Goal: Task Accomplishment & Management: Manage account settings

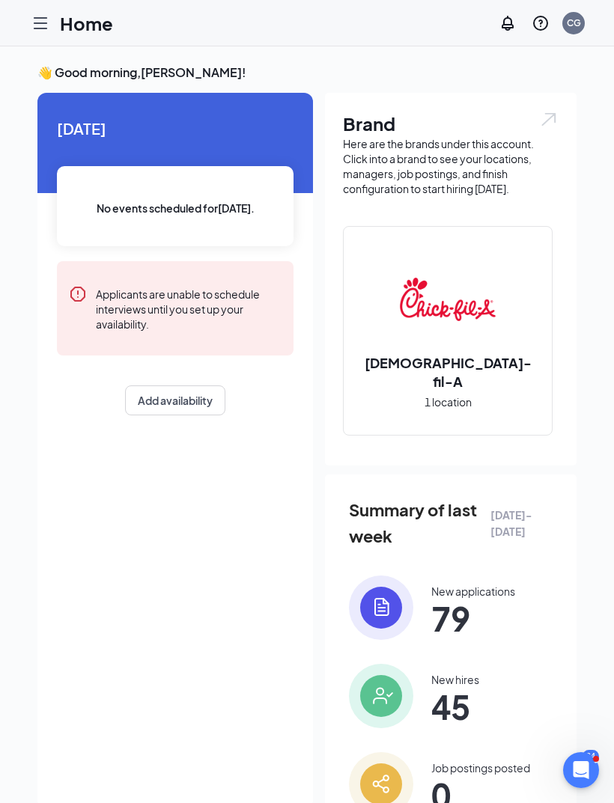
click at [46, 27] on icon "Hamburger" at bounding box center [40, 23] width 18 height 18
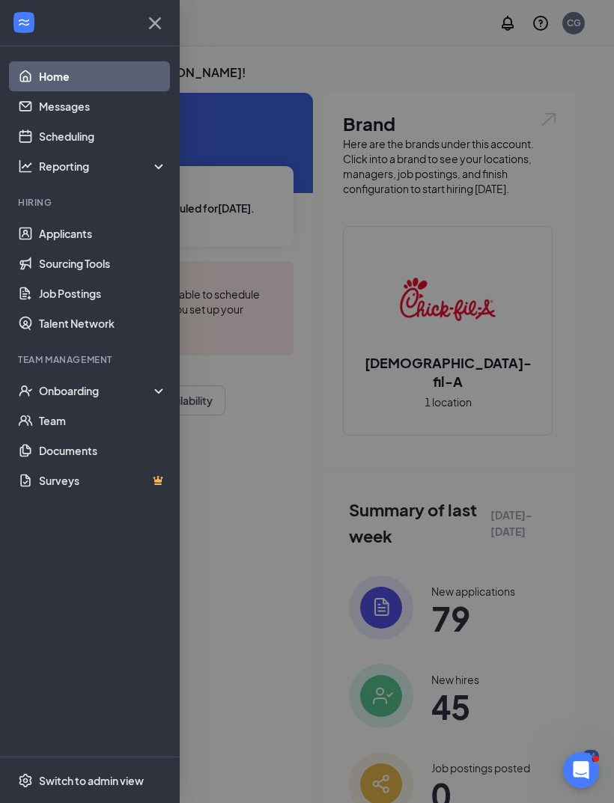
click at [59, 396] on div "Onboarding" at bounding box center [96, 390] width 115 height 15
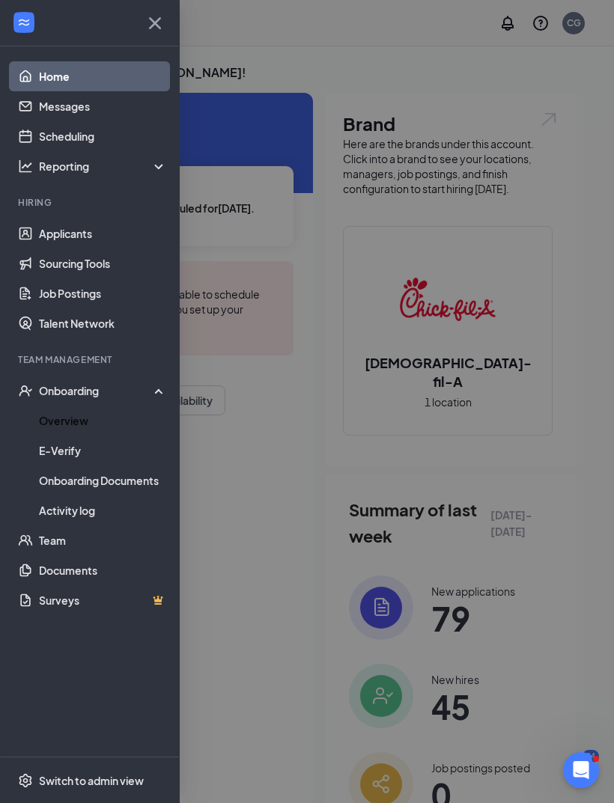
click at [50, 425] on link "Overview" at bounding box center [103, 421] width 128 height 30
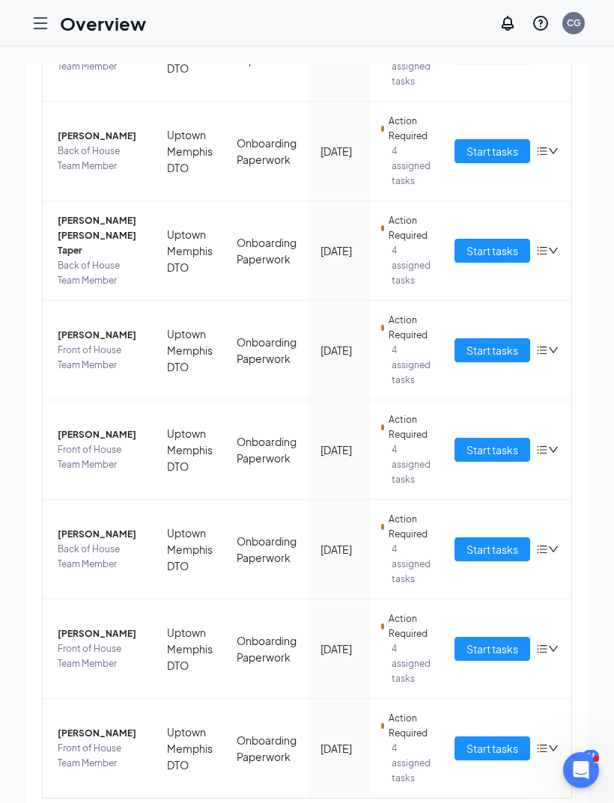
scroll to position [266, 0]
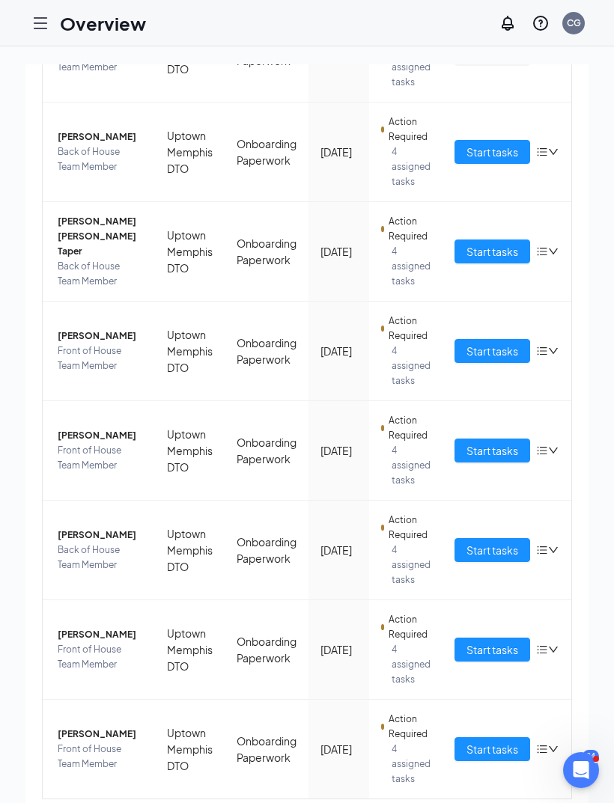
click at [498, 459] on button "Start tasks" at bounding box center [492, 451] width 76 height 24
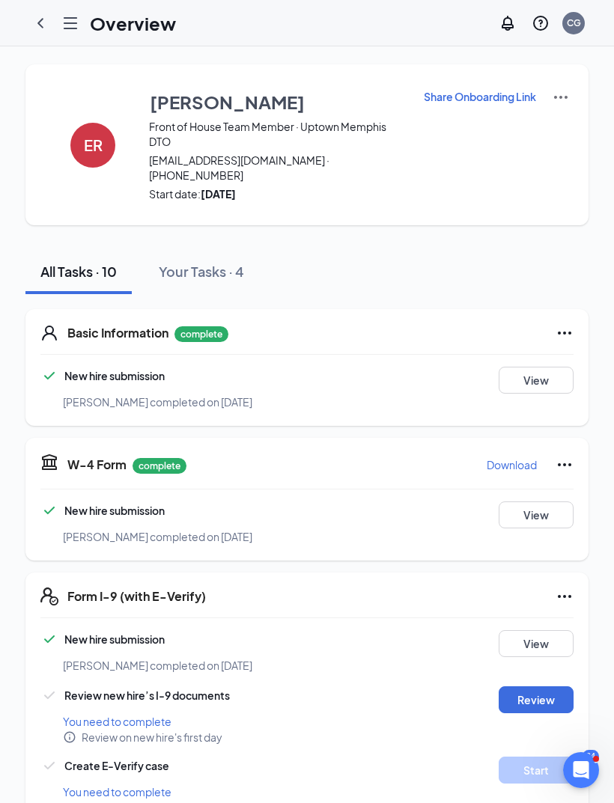
click at [193, 106] on h3 "[PERSON_NAME]" at bounding box center [227, 101] width 155 height 25
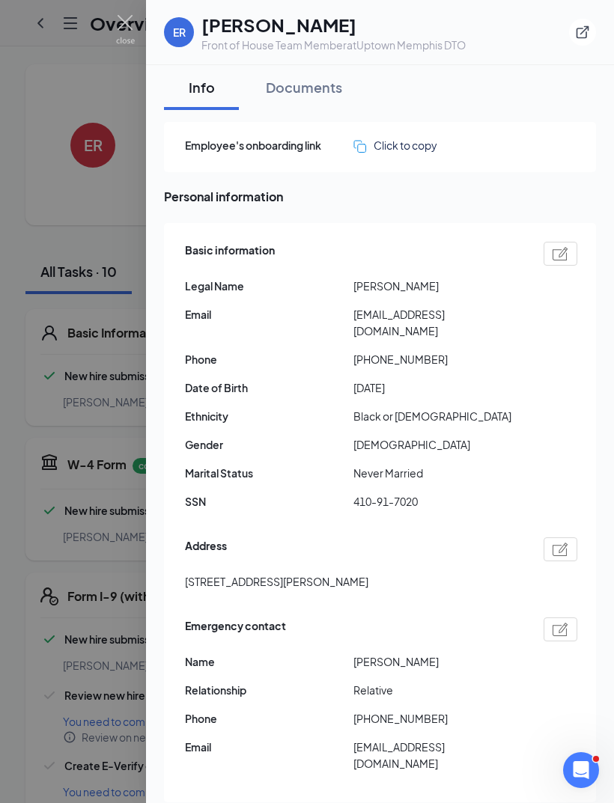
click at [181, 23] on div "ER" at bounding box center [179, 32] width 30 height 30
click at [185, 32] on div "ER" at bounding box center [179, 32] width 13 height 15
click at [262, 31] on h1 "[PERSON_NAME]" at bounding box center [333, 24] width 264 height 25
click at [135, 35] on div at bounding box center [307, 401] width 614 height 803
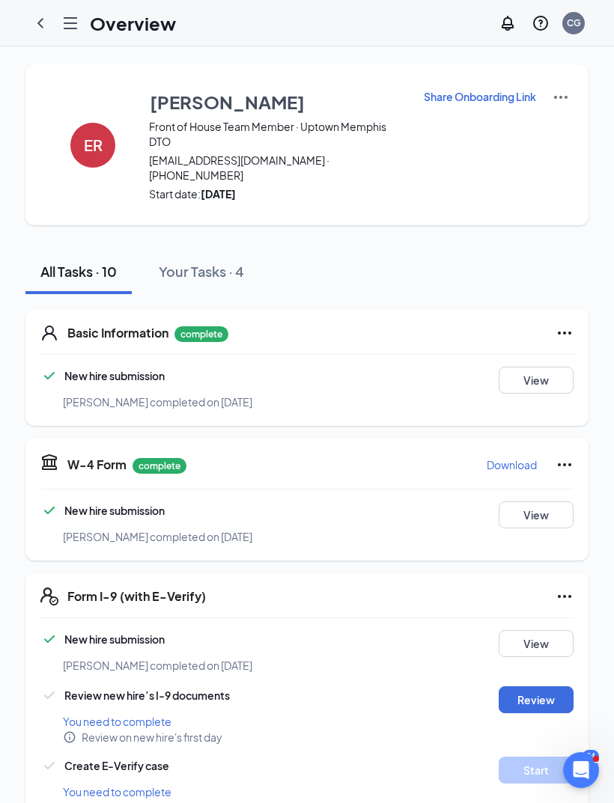
click at [91, 153] on div "ER" at bounding box center [92, 145] width 45 height 45
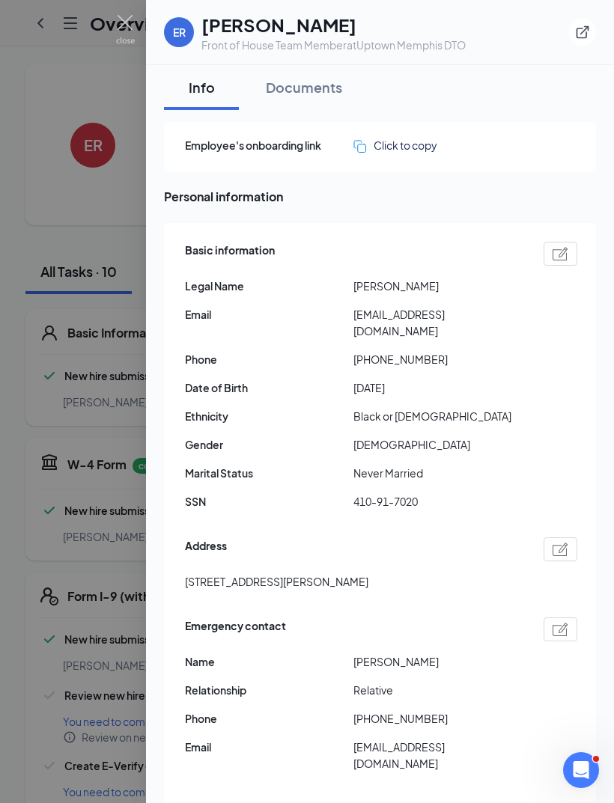
scroll to position [-1, 0]
click at [120, 22] on img at bounding box center [125, 29] width 19 height 29
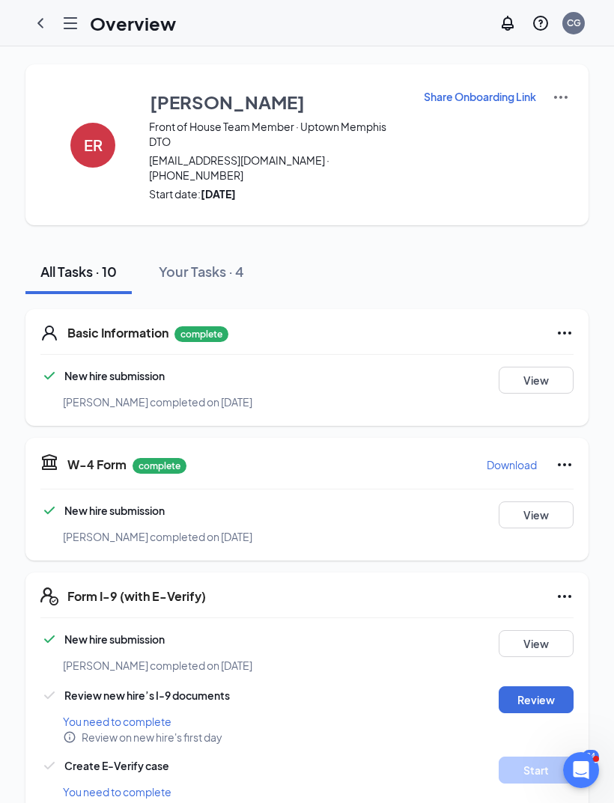
click at [40, 25] on icon "ChevronLeft" at bounding box center [40, 23] width 6 height 10
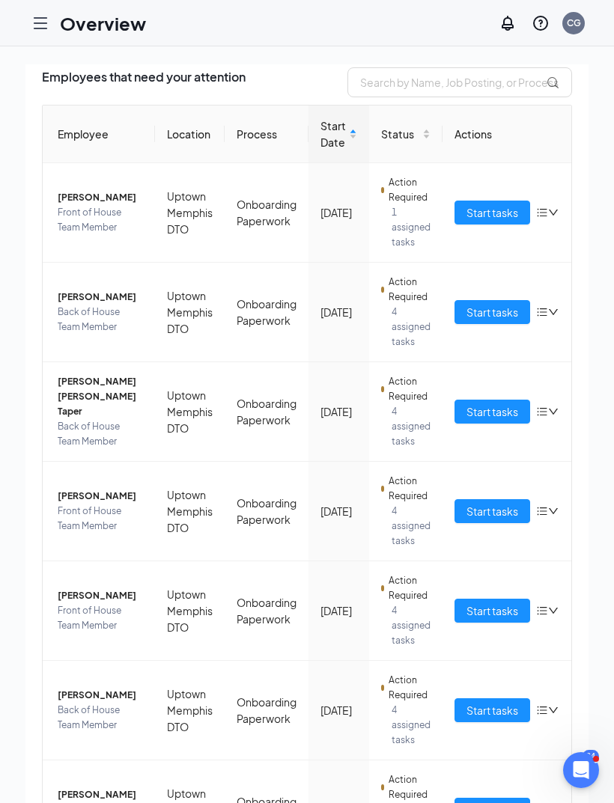
scroll to position [138, 0]
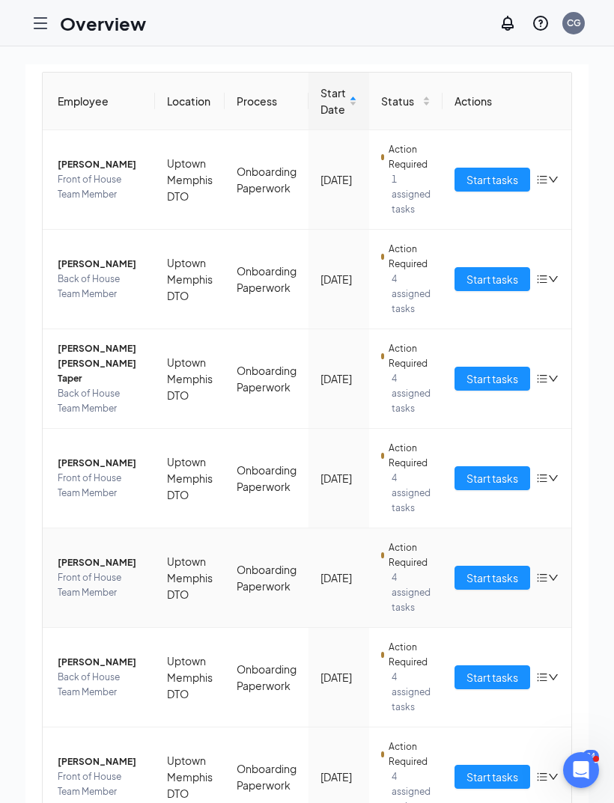
click at [75, 568] on span "[PERSON_NAME]" at bounding box center [100, 562] width 85 height 15
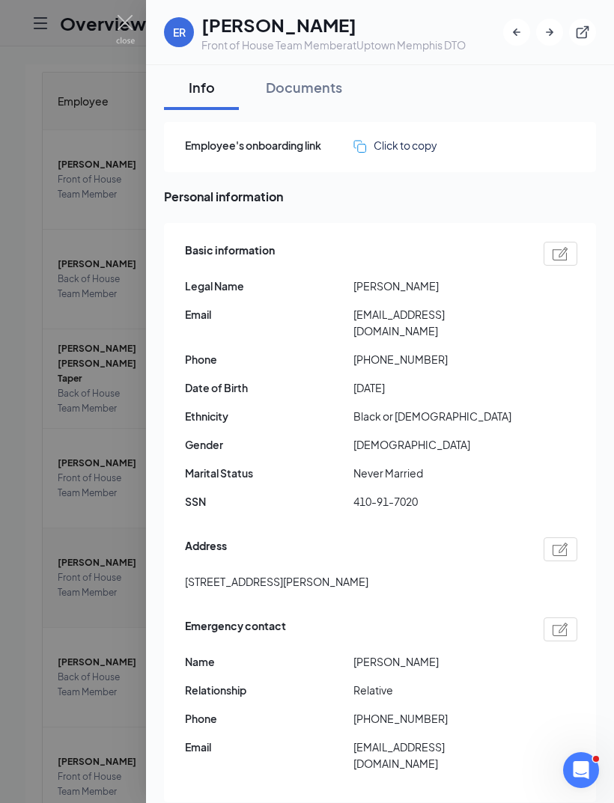
scroll to position [-2, 0]
click at [126, 26] on img at bounding box center [125, 29] width 19 height 29
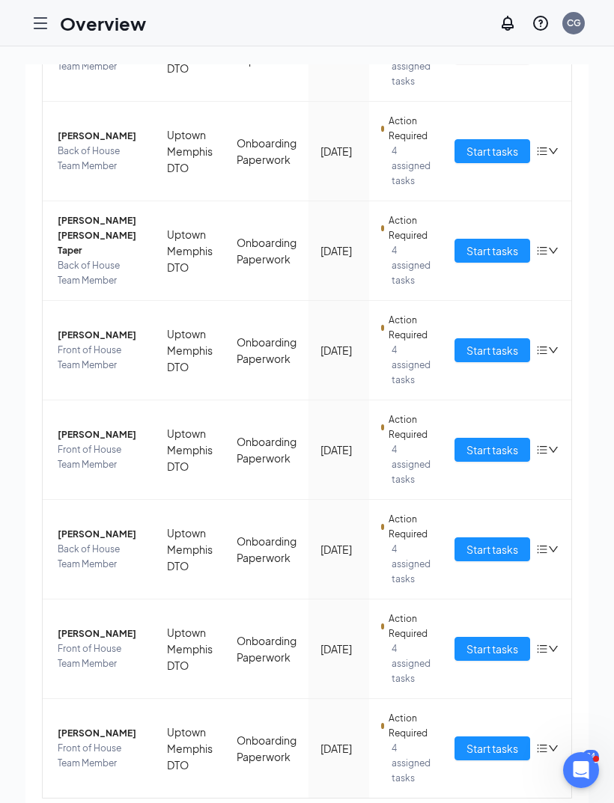
scroll to position [266, 0]
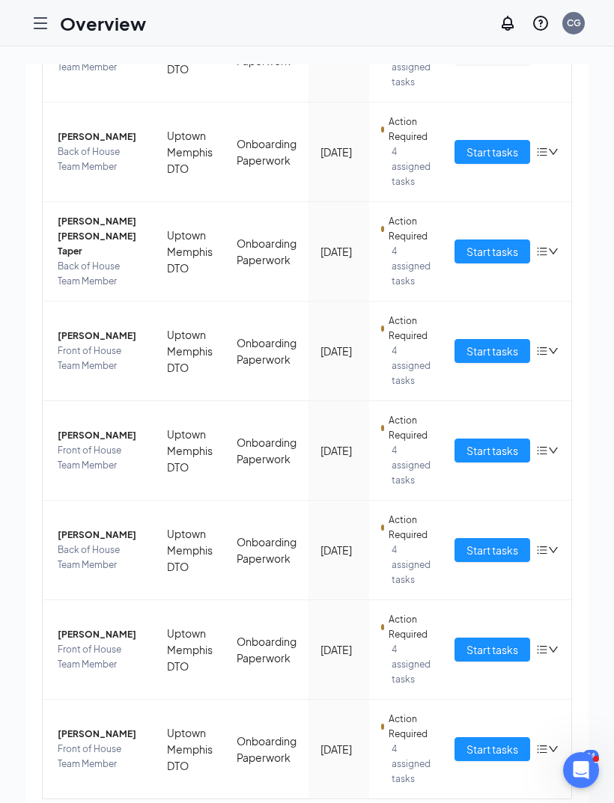
click at [74, 440] on span "[PERSON_NAME]" at bounding box center [100, 435] width 85 height 15
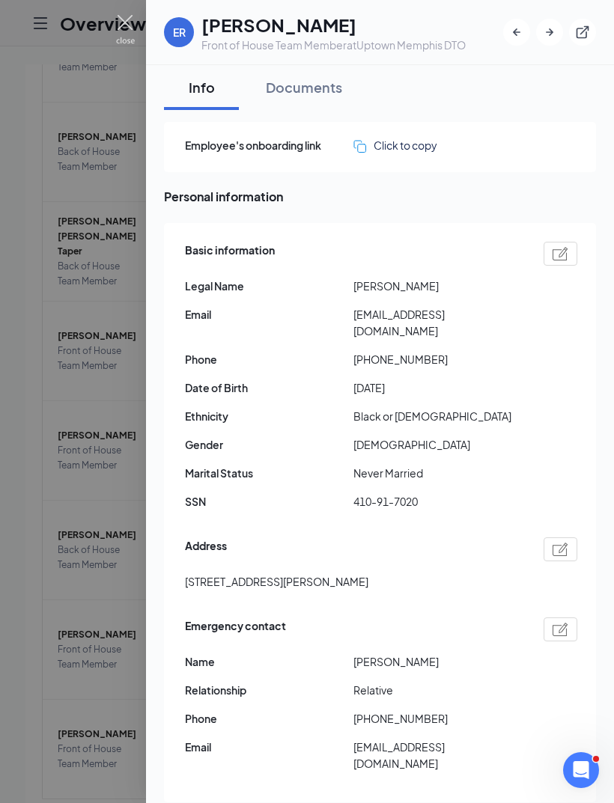
click at [127, 25] on img at bounding box center [125, 29] width 19 height 29
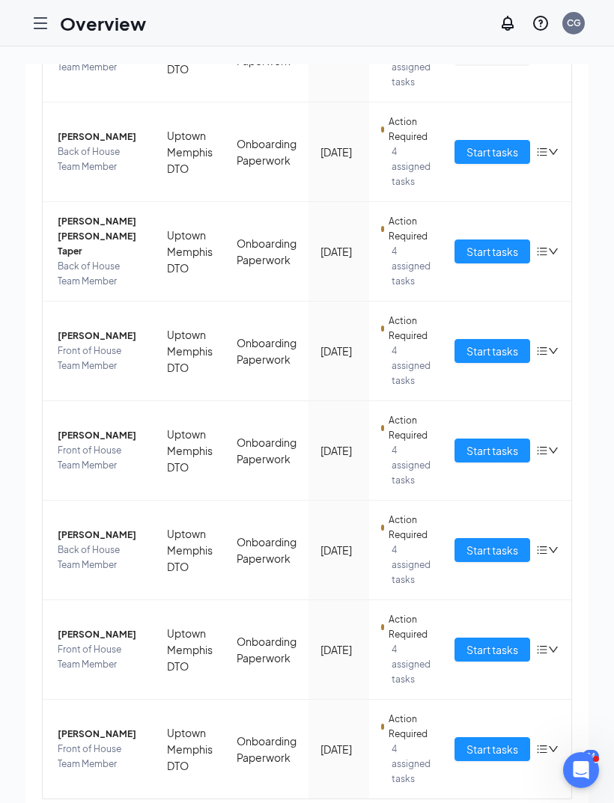
click at [37, 33] on div at bounding box center [40, 23] width 30 height 30
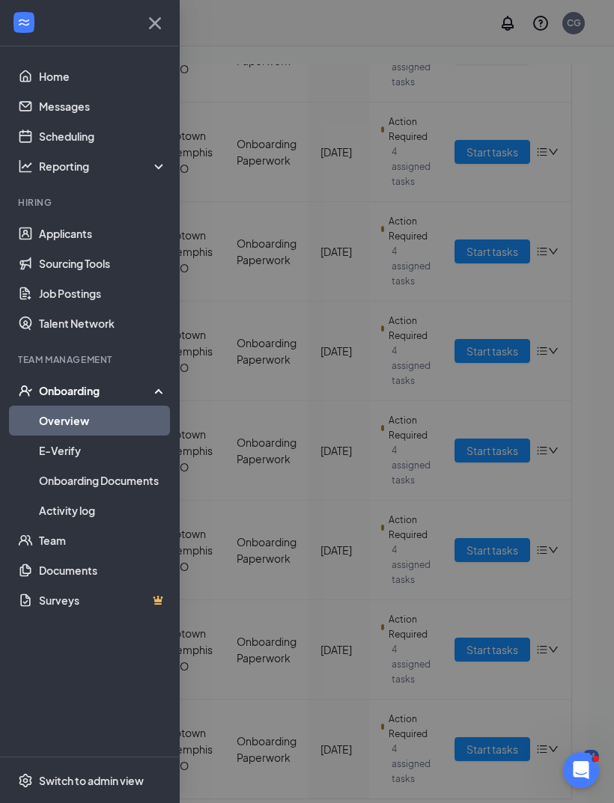
click at [218, 307] on div at bounding box center [307, 401] width 614 height 803
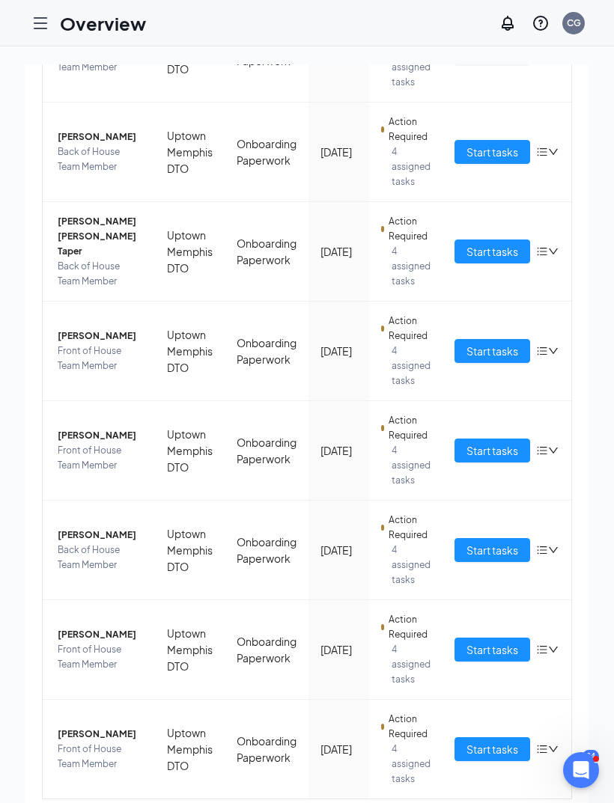
click at [36, 28] on icon "Hamburger" at bounding box center [40, 23] width 12 height 10
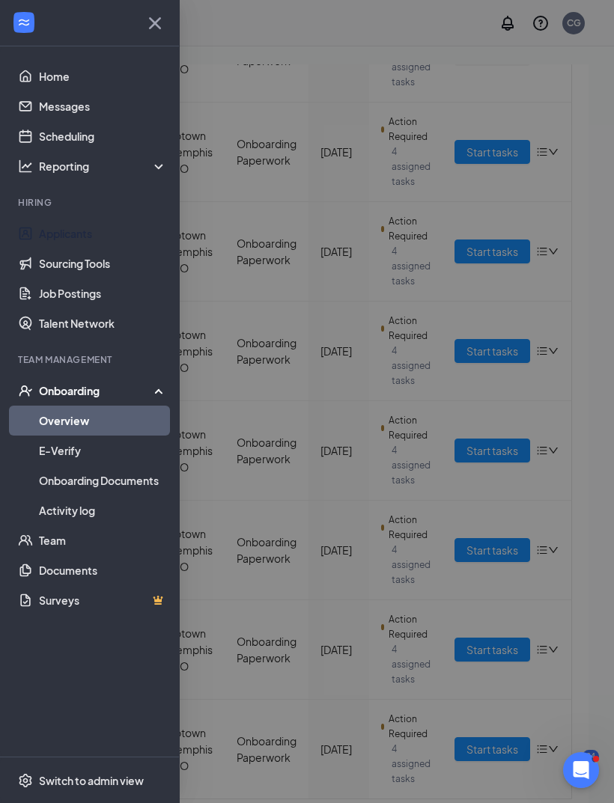
click at [54, 245] on link "Applicants" at bounding box center [103, 234] width 128 height 30
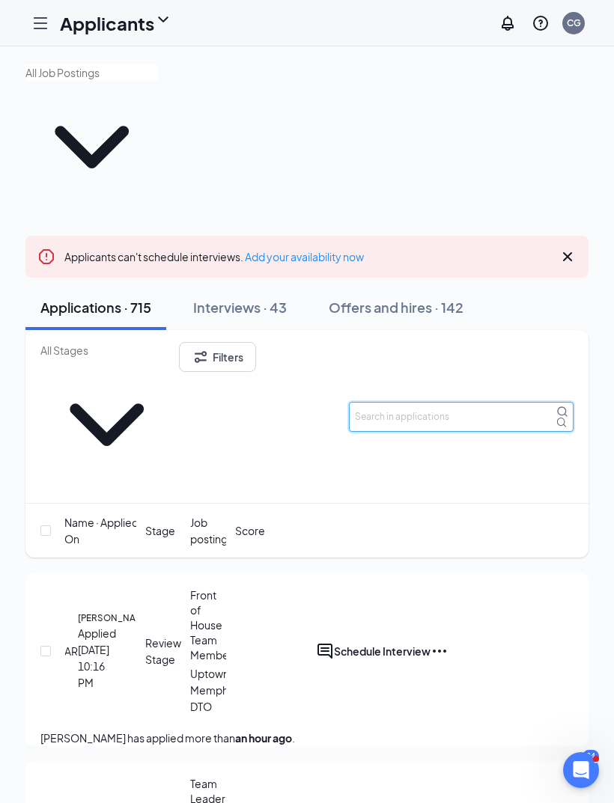
click at [449, 402] on input "text" at bounding box center [461, 417] width 224 height 30
type input "[PERSON_NAME]"
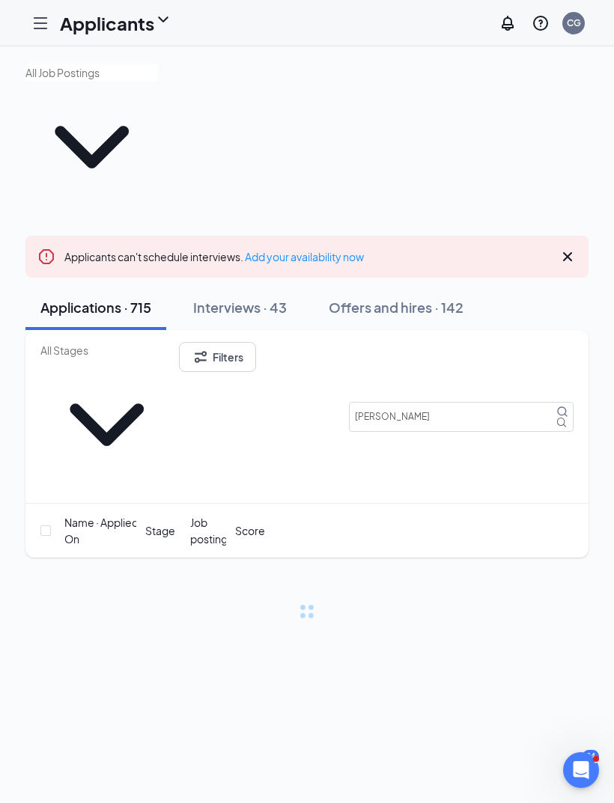
click at [415, 285] on button "Offers and hires · 142" at bounding box center [396, 307] width 165 height 45
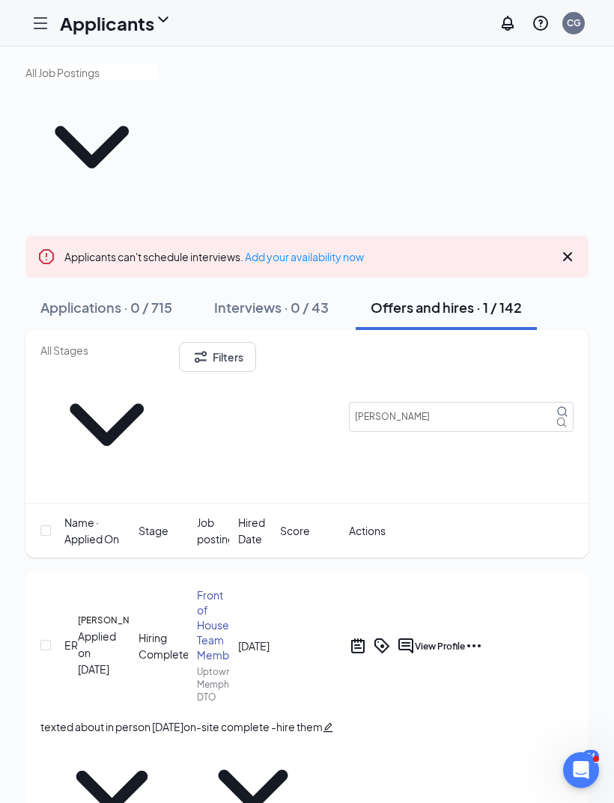
click at [67, 637] on div "ER" at bounding box center [70, 645] width 13 height 16
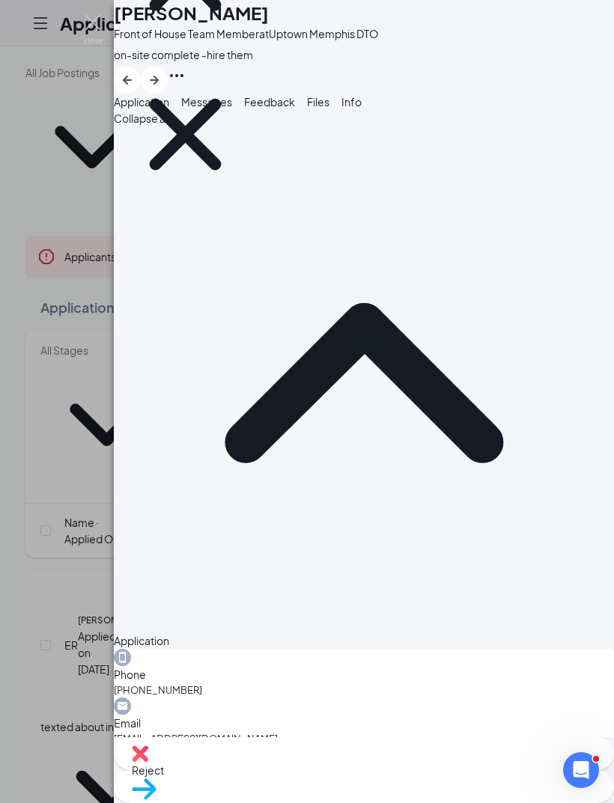
click at [232, 109] on span "Messages" at bounding box center [206, 101] width 51 height 13
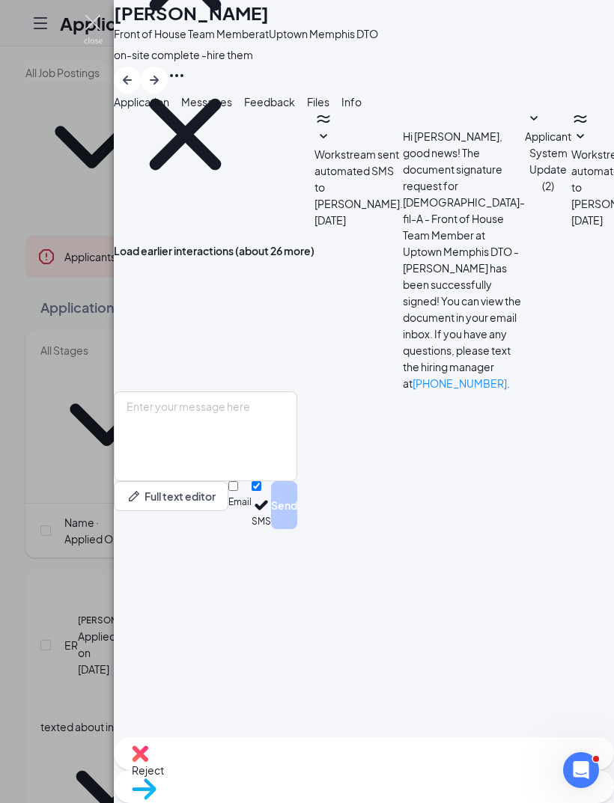
click at [94, 29] on img at bounding box center [93, 29] width 19 height 29
